Goal: Information Seeking & Learning: Compare options

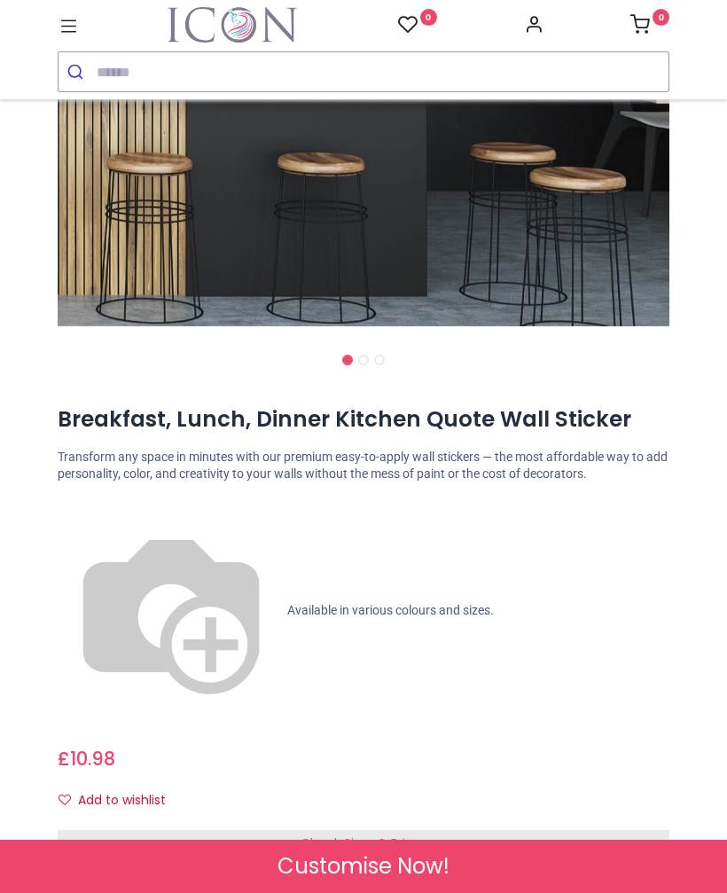
scroll to position [440, 0]
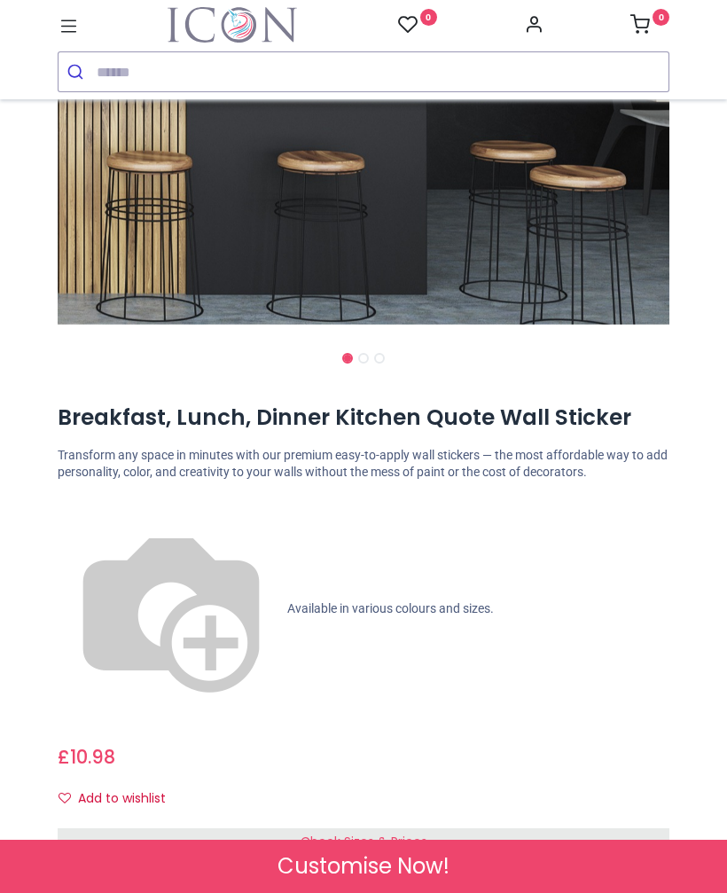
click at [387, 833] on span "Check Sizes & Prices" at bounding box center [364, 842] width 127 height 18
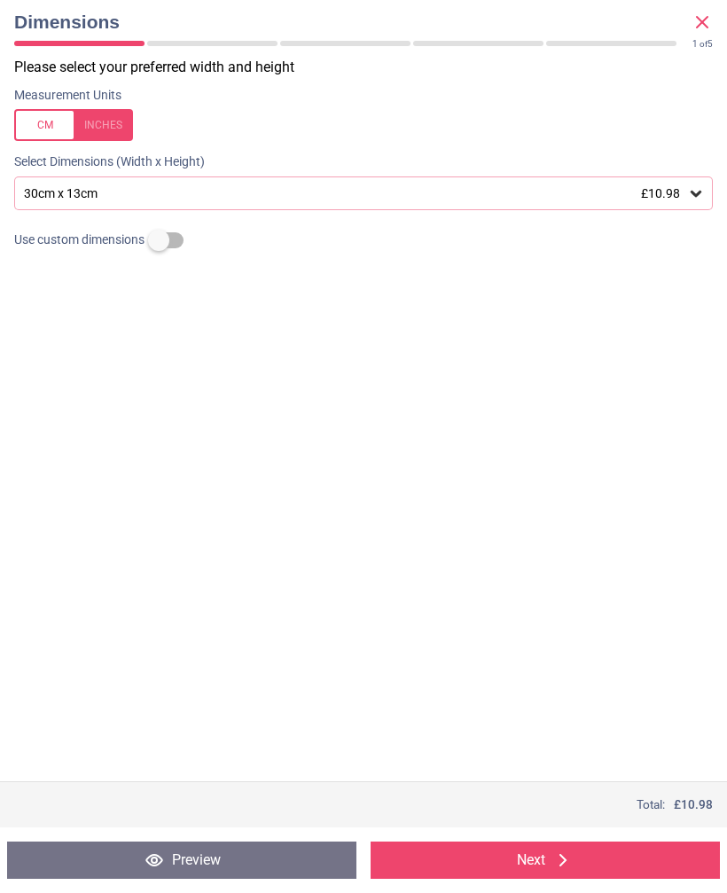
click at [704, 184] on icon at bounding box center [696, 193] width 18 height 18
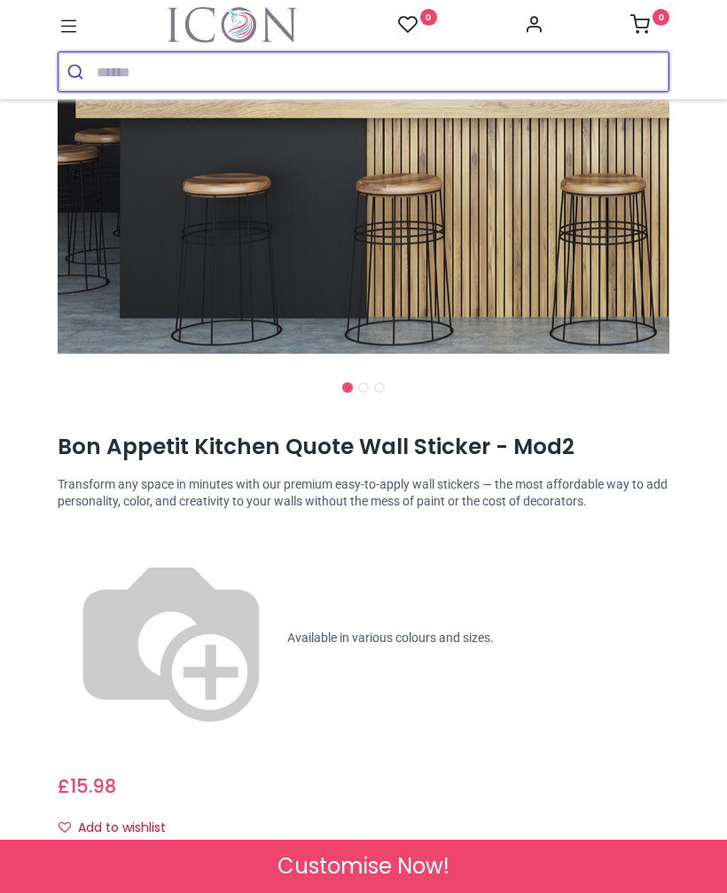
scroll to position [425, 0]
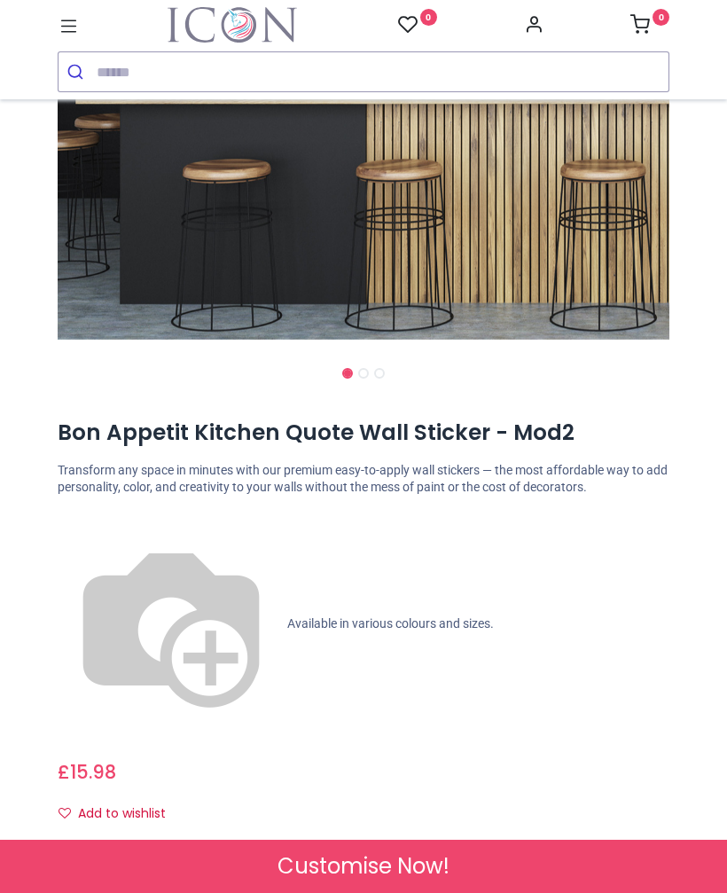
click at [643, 843] on div "Check Sizes & Prices" at bounding box center [364, 857] width 612 height 28
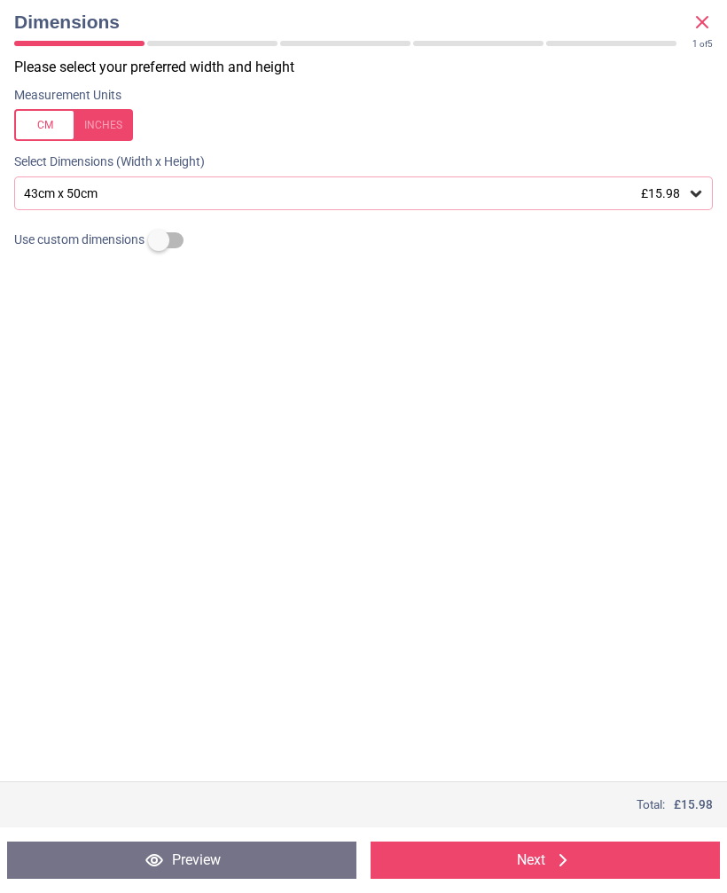
click at [702, 184] on icon at bounding box center [696, 193] width 18 height 18
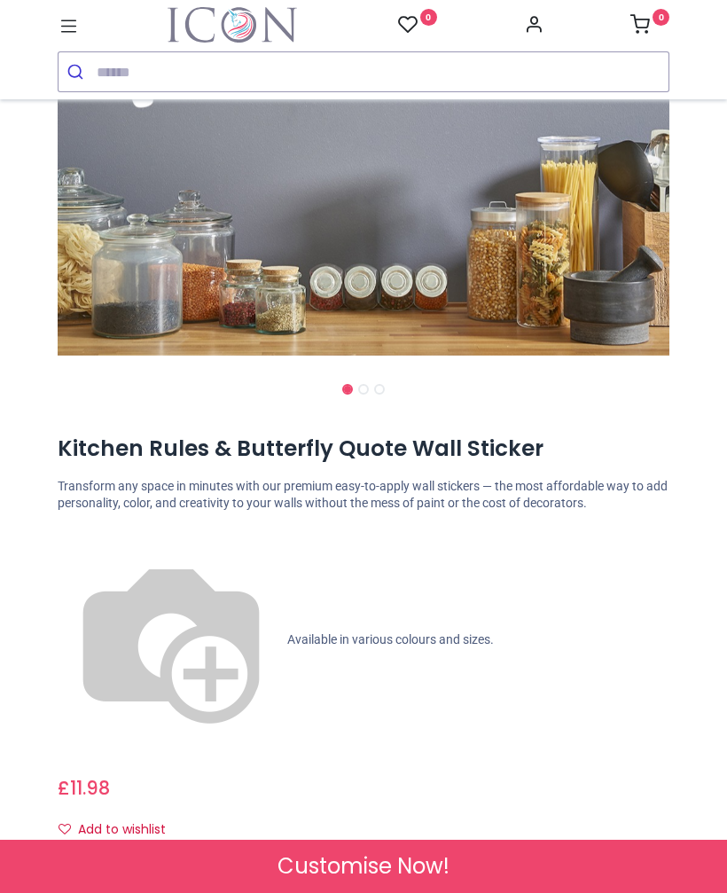
scroll to position [412, 0]
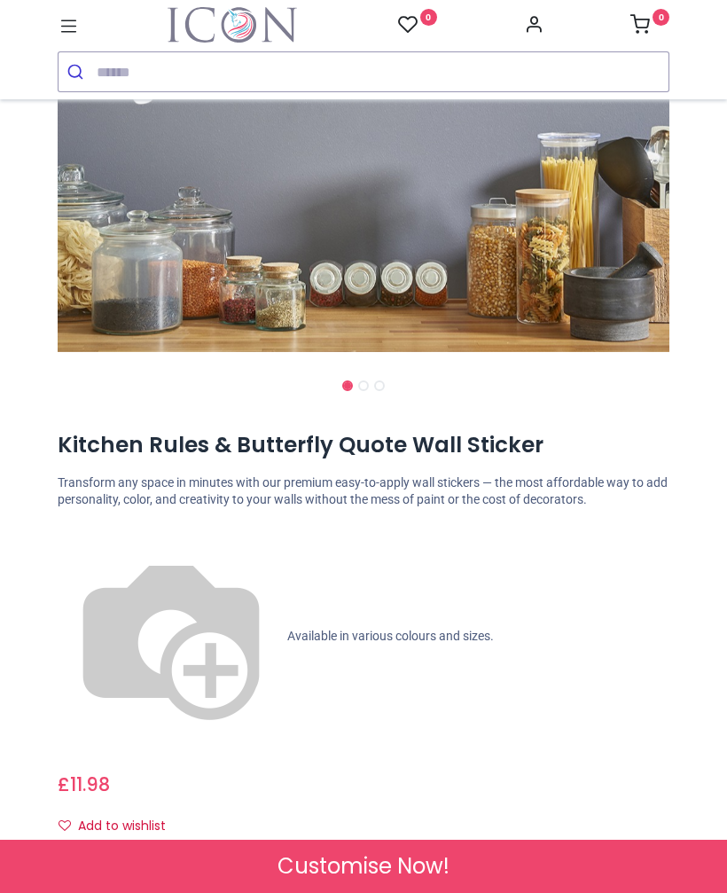
click at [615, 856] on div "Check Sizes & Prices" at bounding box center [364, 870] width 612 height 28
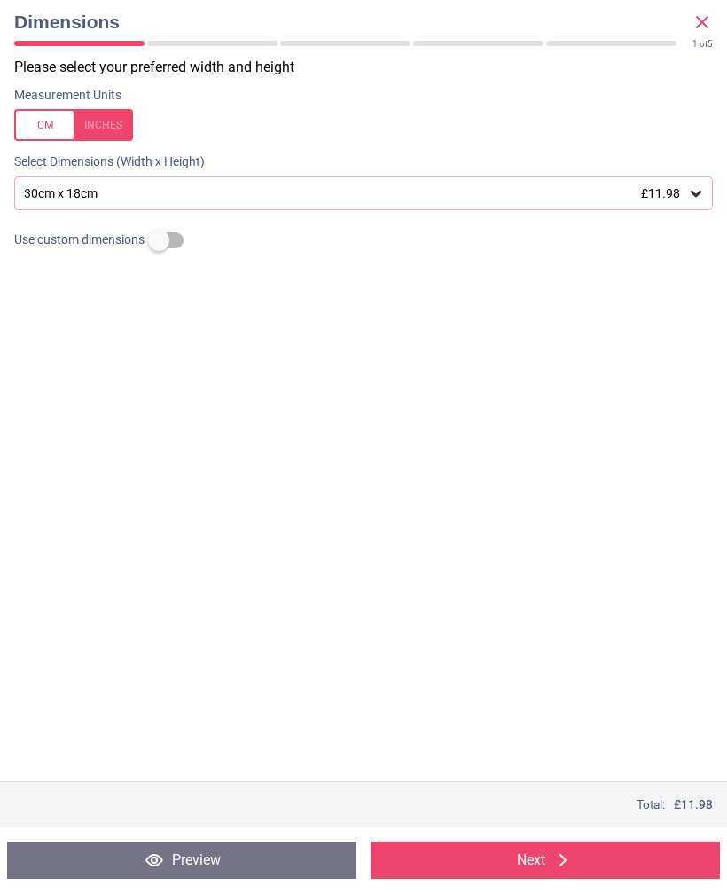
click at [695, 192] on icon at bounding box center [696, 194] width 11 height 6
